Goal: Information Seeking & Learning: Learn about a topic

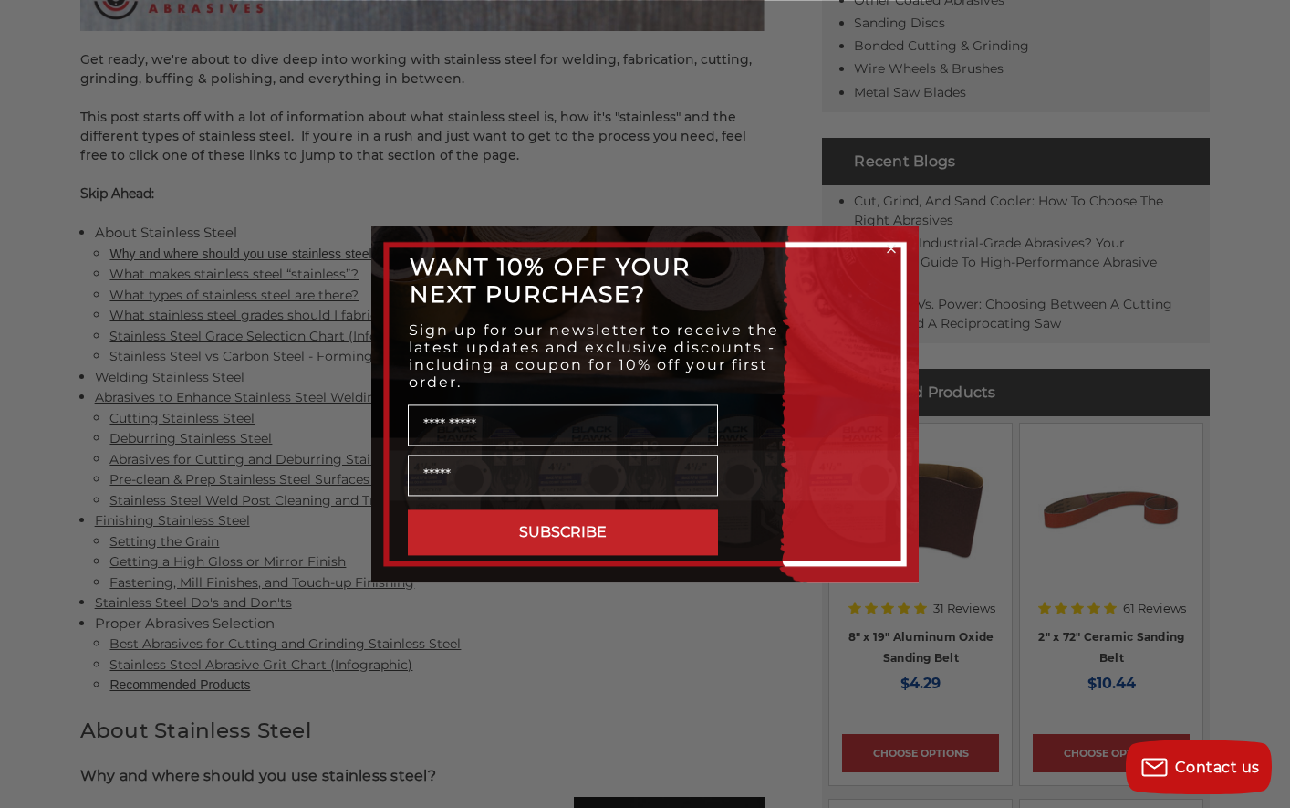
scroll to position [807, 0]
click at [628, 661] on div "Close dialog WANT 10% OFF YOUR NEXT PURCHASE? Sign up for our newsletter to rec…" at bounding box center [645, 404] width 1290 height 808
click at [739, 624] on div "Close dialog WANT 10% OFF YOUR NEXT PURCHASE? Sign up for our newsletter to rec…" at bounding box center [645, 404] width 1290 height 808
click at [891, 248] on icon "Close dialog" at bounding box center [891, 248] width 7 height 7
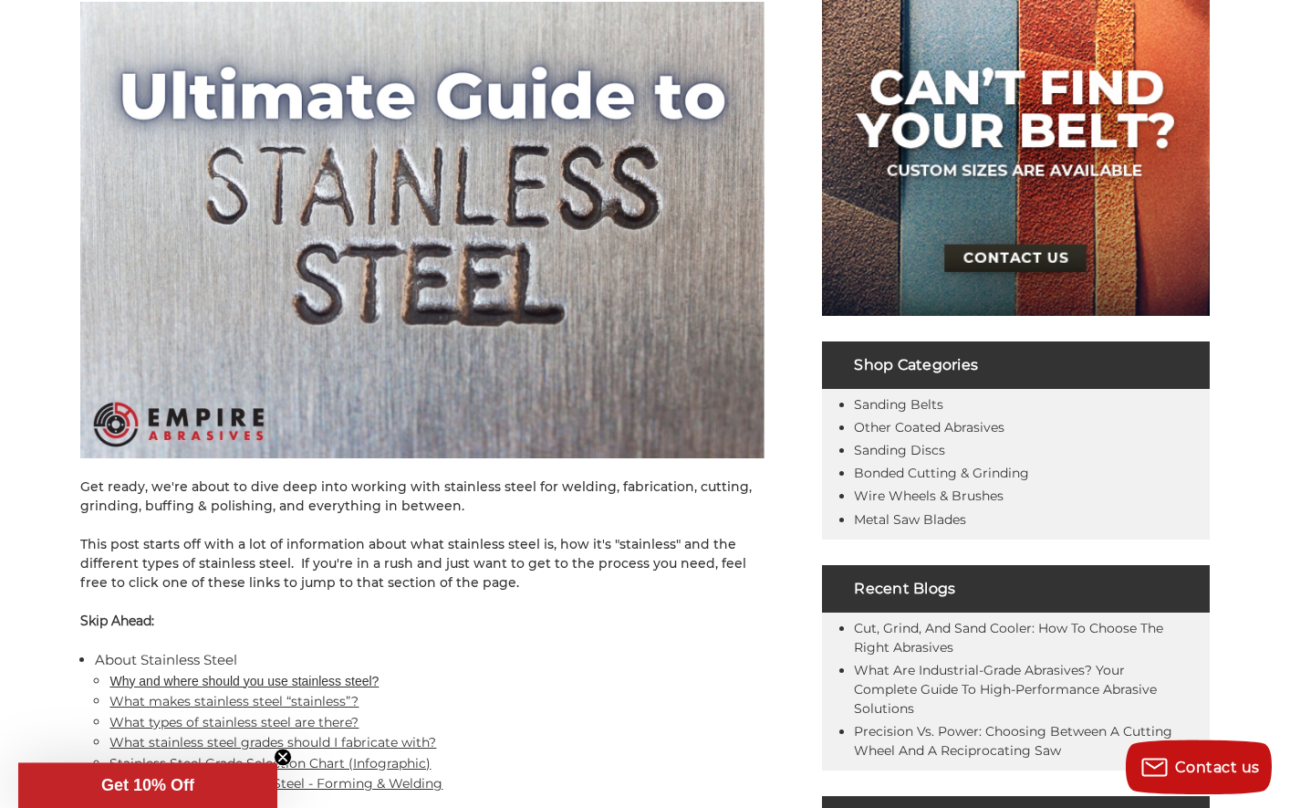
scroll to position [372, 0]
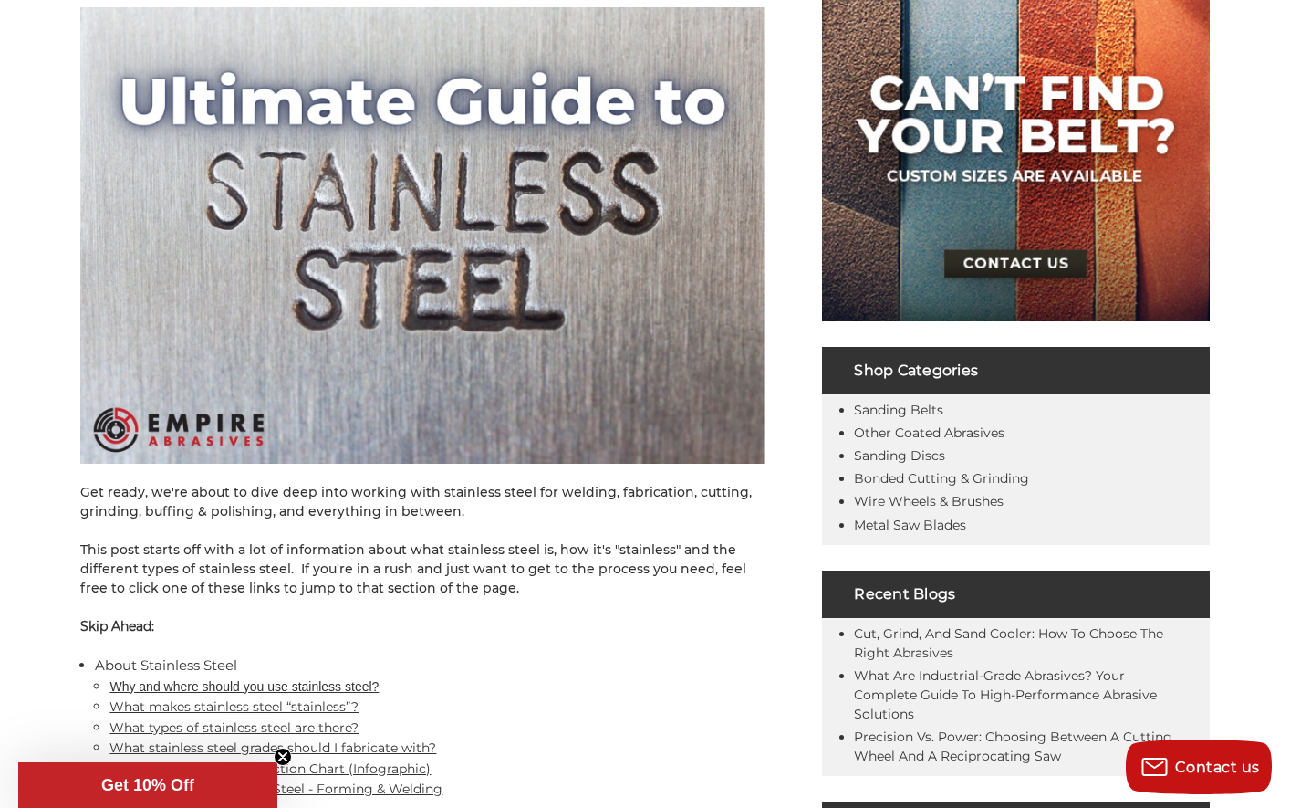
click at [955, 126] on img at bounding box center [1016, 154] width 388 height 333
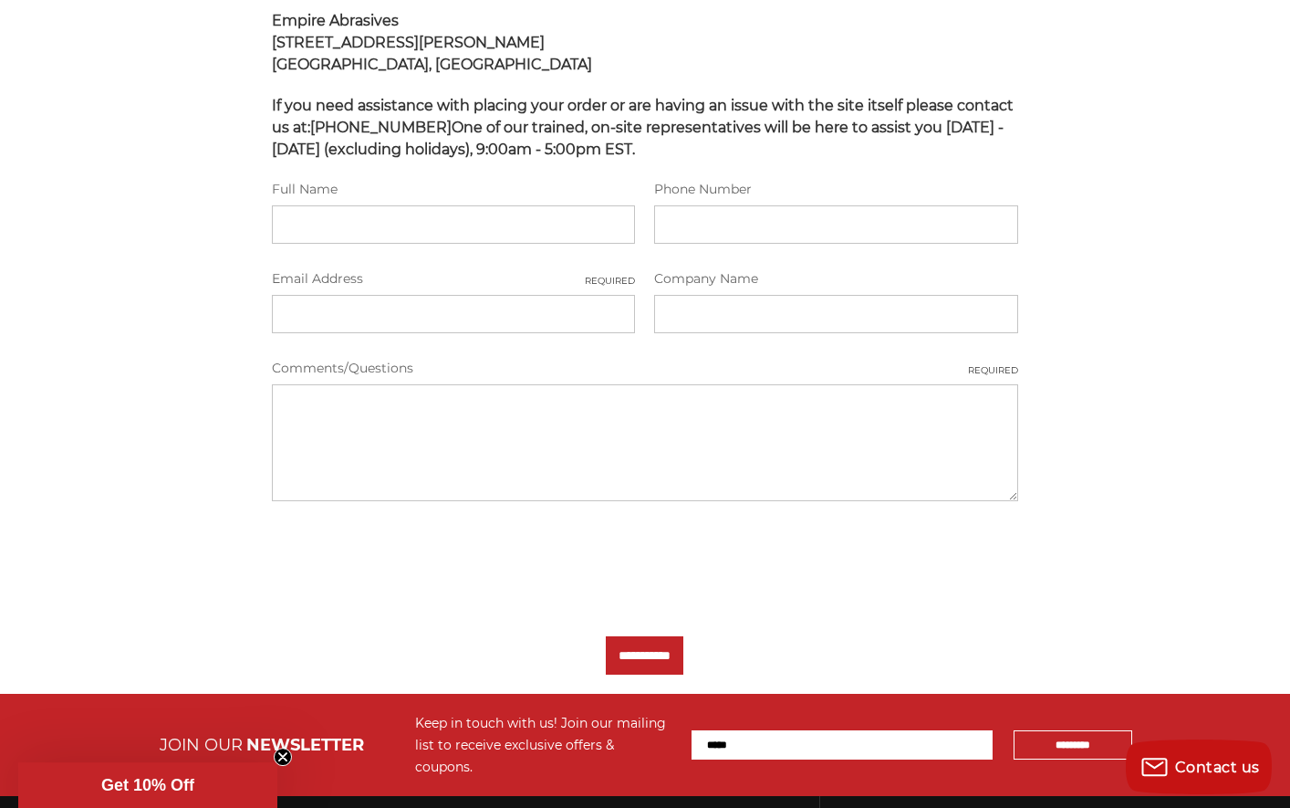
scroll to position [422, 0]
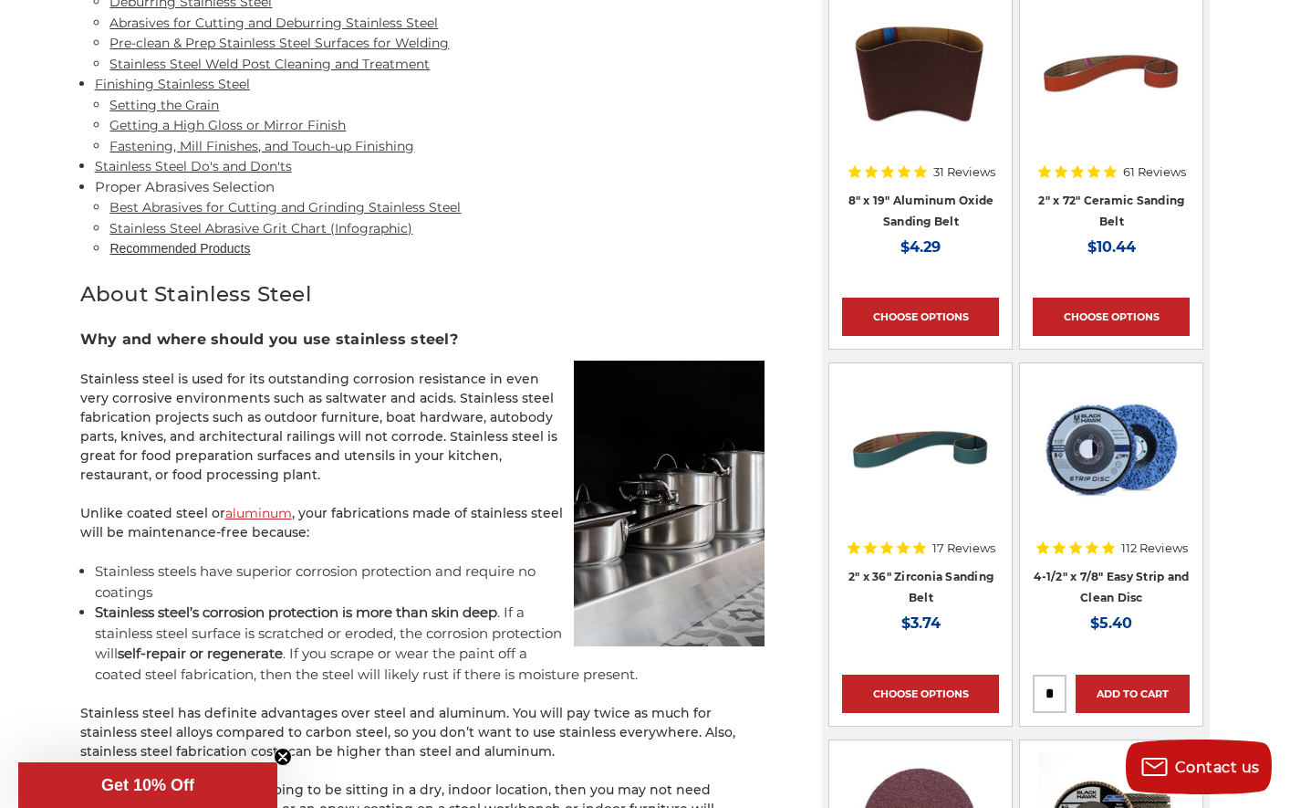
scroll to position [993, 0]
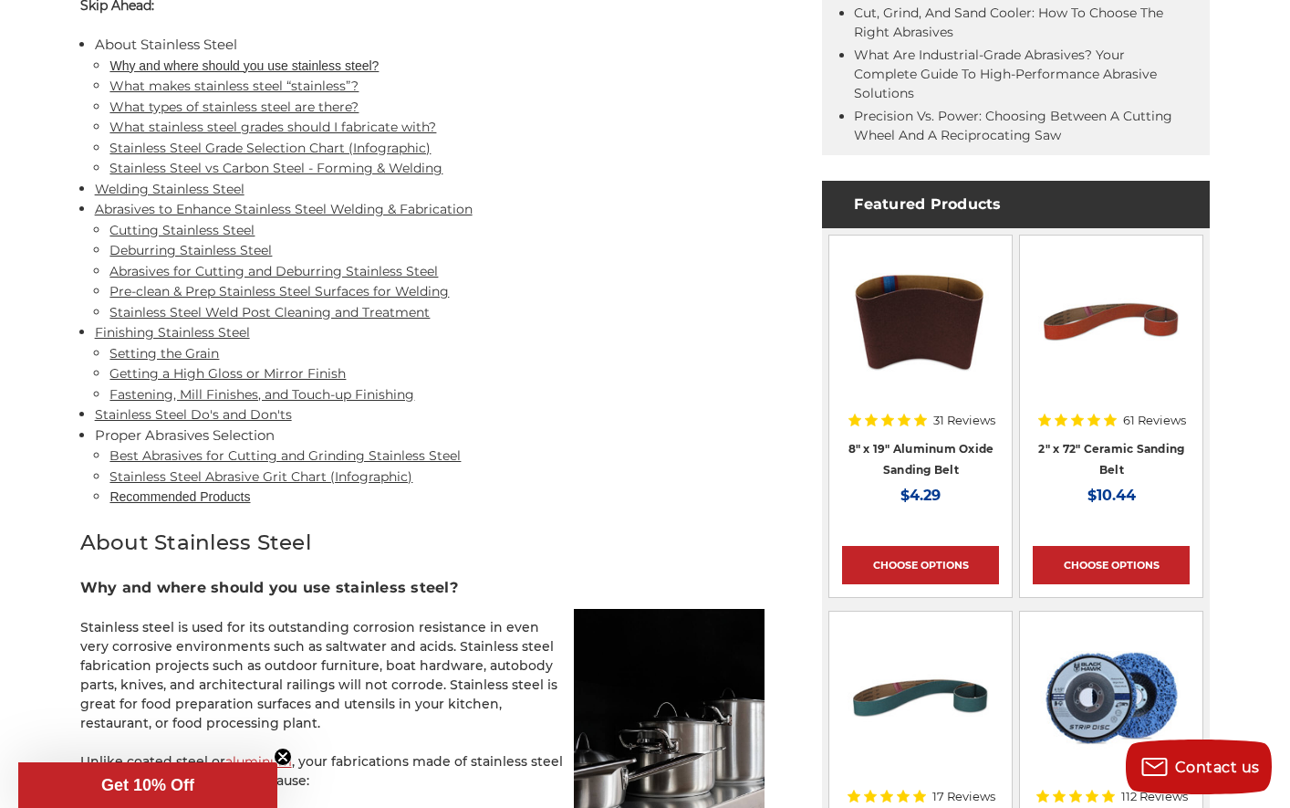
click at [292, 204] on link "Abrasives to Enhance Stainless Steel Welding & Fabrication" at bounding box center [284, 209] width 378 height 16
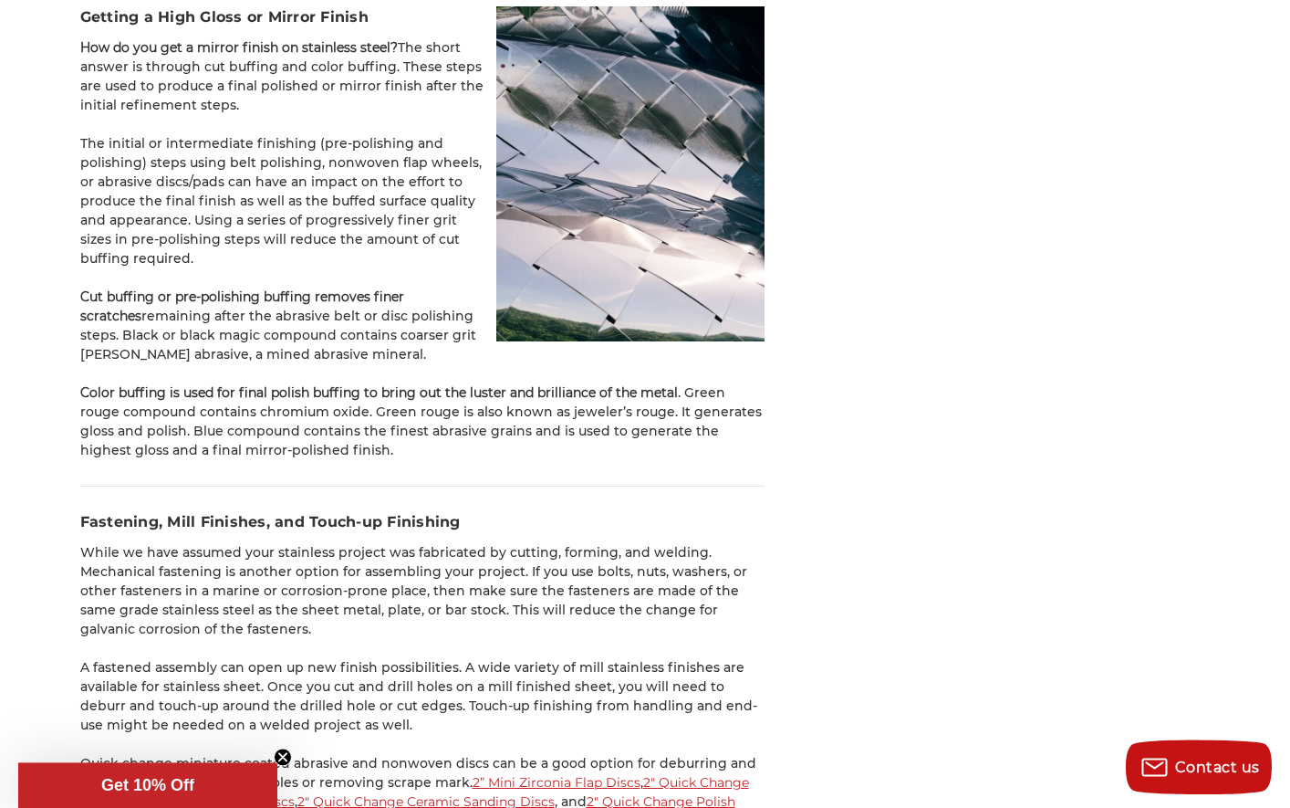
scroll to position [14237, 0]
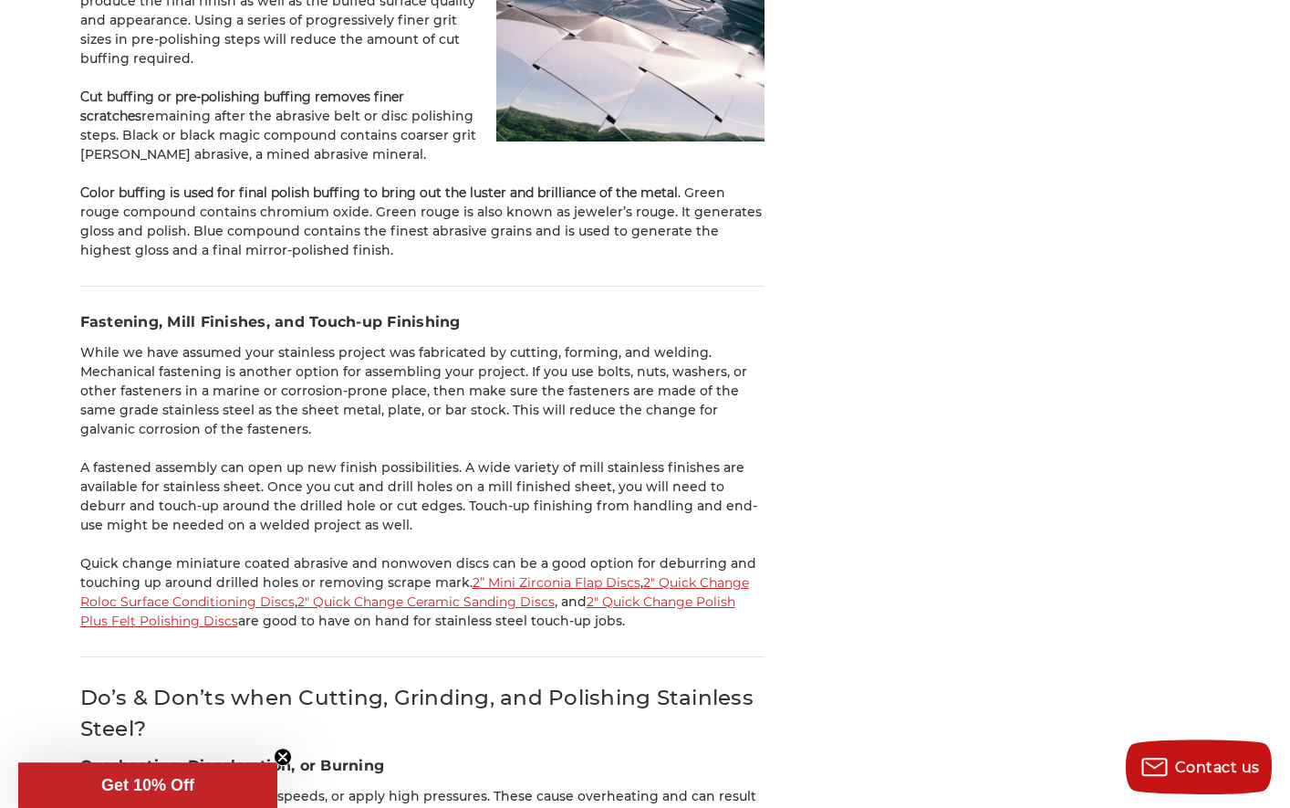
drag, startPoint x: 881, startPoint y: 738, endPoint x: 883, endPoint y: 712, distance: 26.6
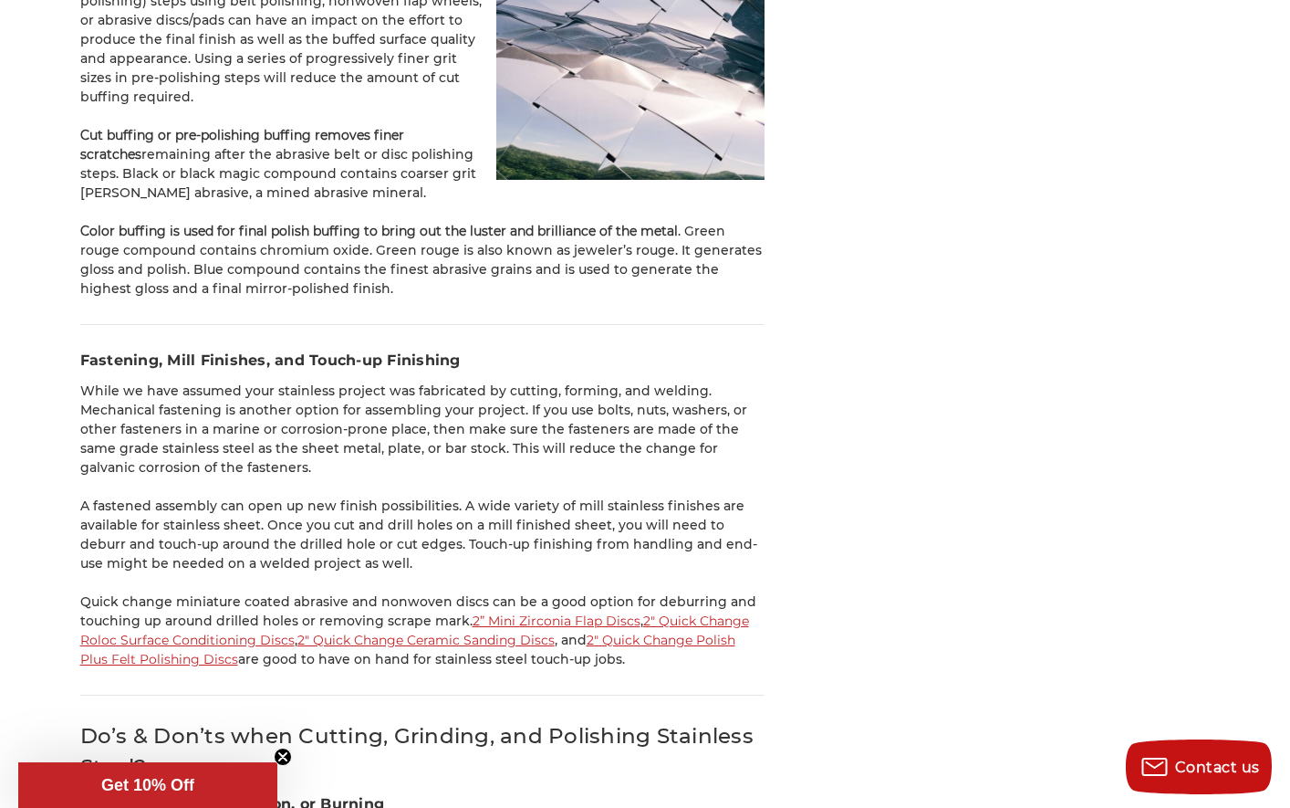
scroll to position [14175, 0]
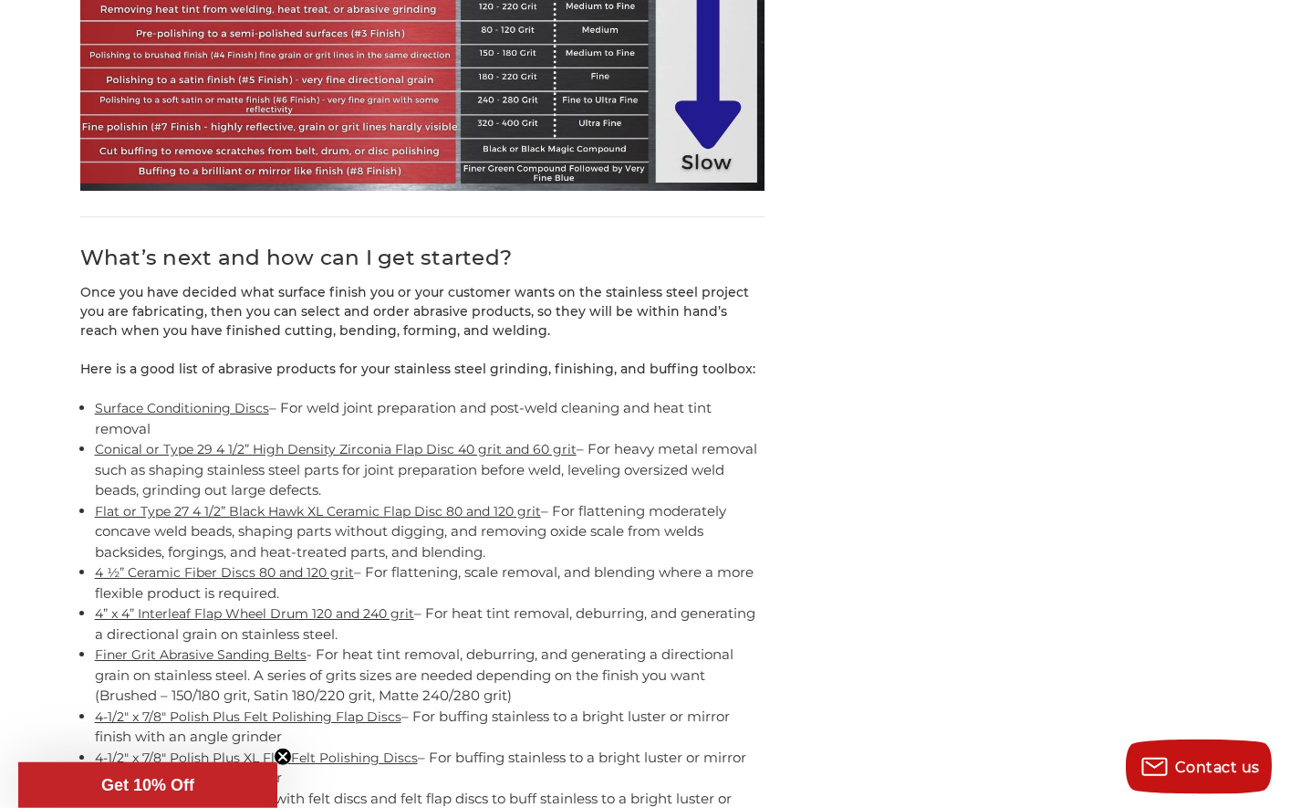
scroll to position [16647, 0]
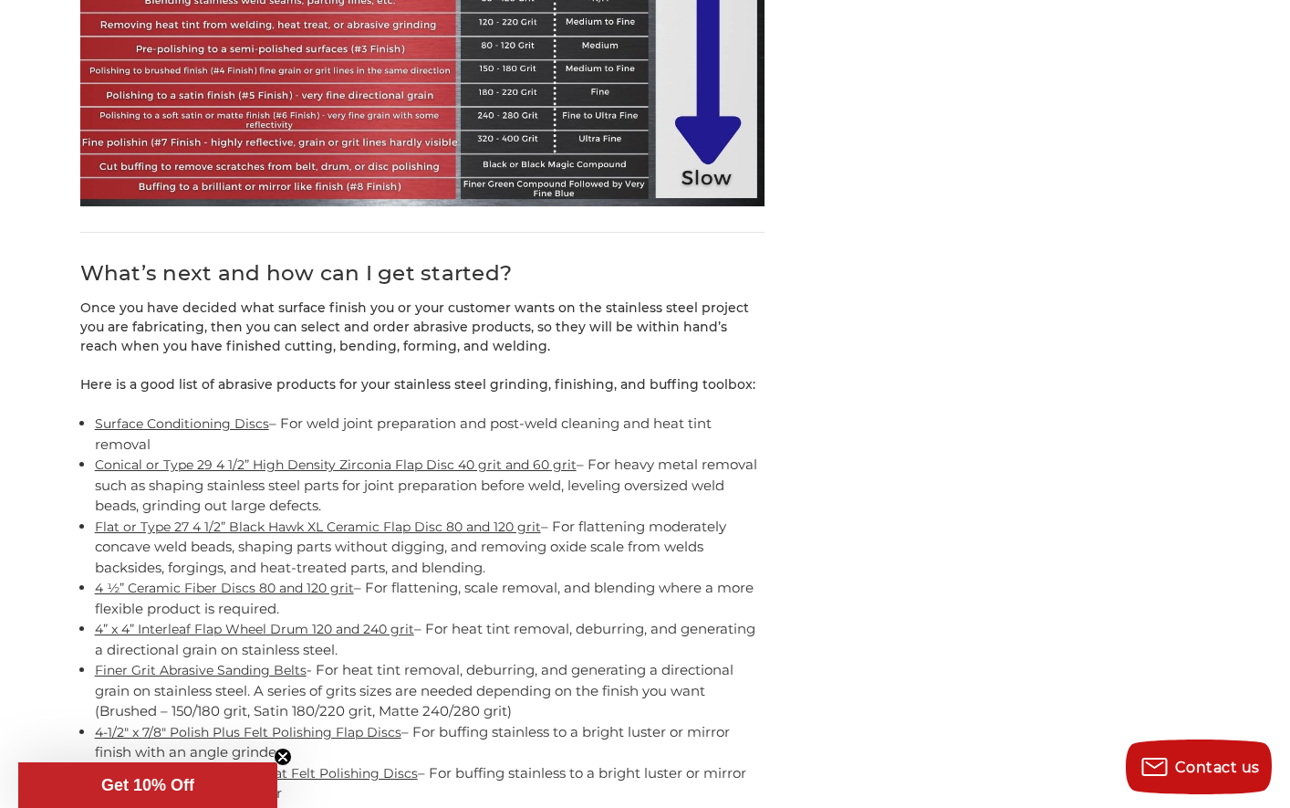
click at [162, 806] on link "Buffing Compounds" at bounding box center [160, 814] width 130 height 16
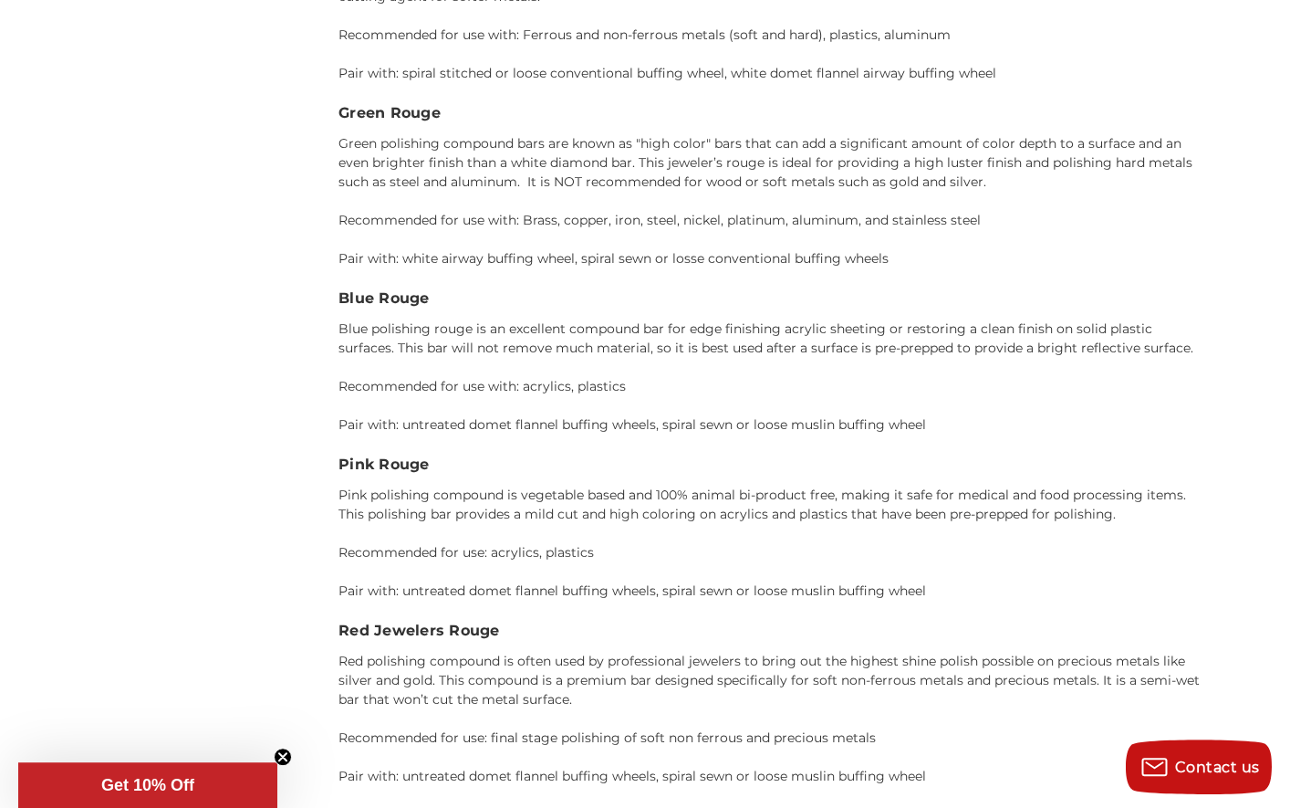
scroll to position [3557, 0]
